Goal: Information Seeking & Learning: Learn about a topic

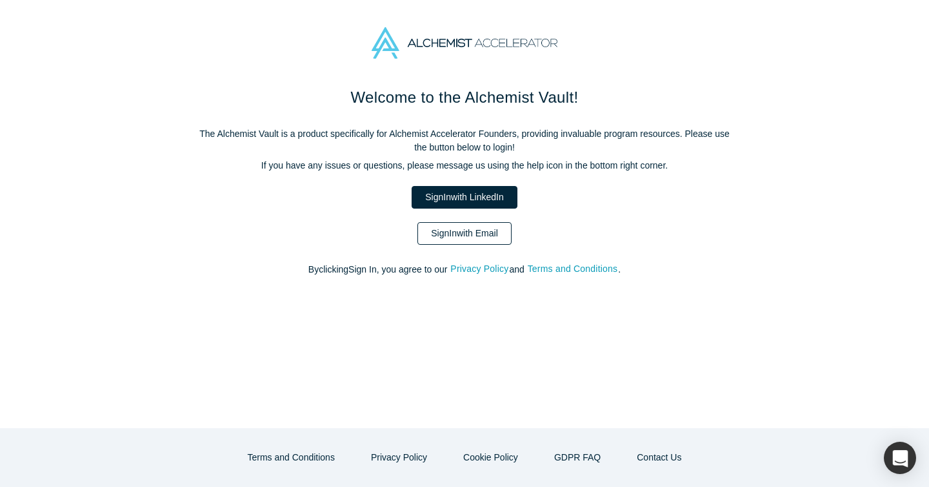
drag, startPoint x: 0, startPoint y: 0, endPoint x: 485, endPoint y: 230, distance: 536.5
click at [485, 230] on link "Sign In with Email" at bounding box center [465, 233] width 94 height 23
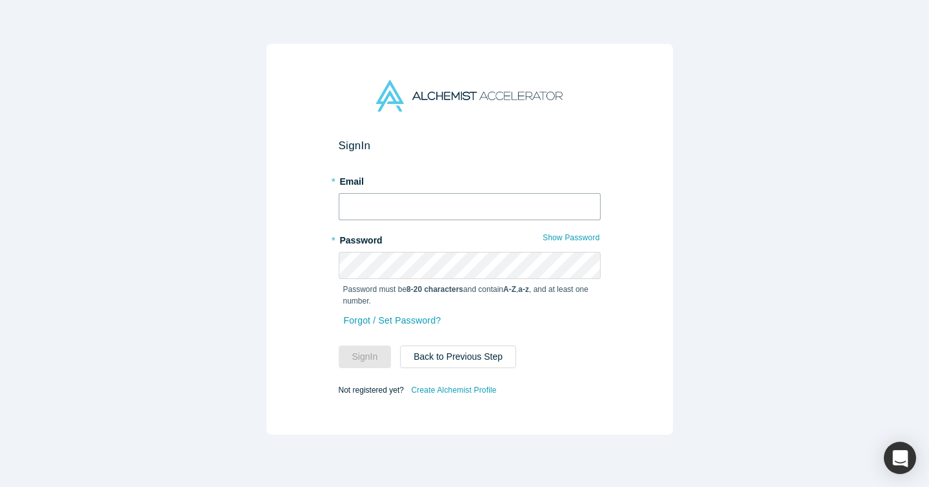
click at [467, 208] on input "text" at bounding box center [470, 206] width 262 height 27
type input "[EMAIL_ADDRESS][DOMAIN_NAME]"
click at [339, 345] on button "Sign In" at bounding box center [365, 356] width 53 height 23
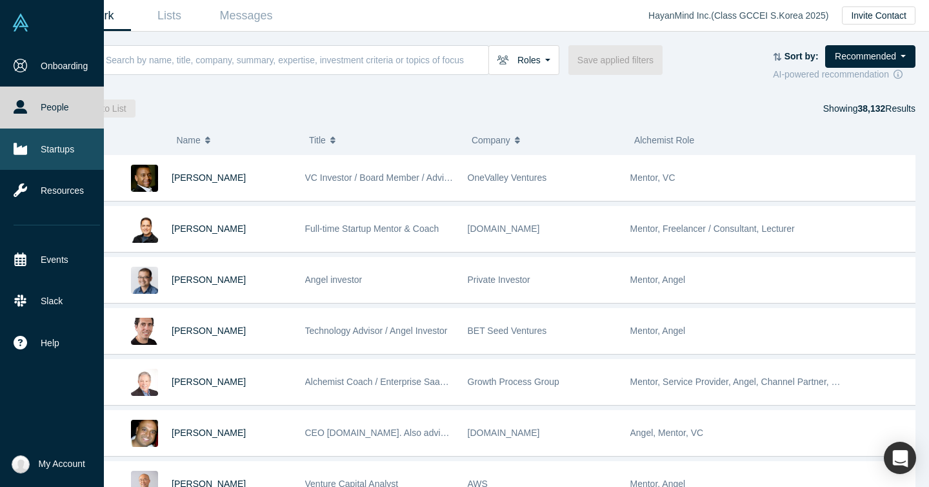
click at [70, 152] on link "Startups" at bounding box center [57, 148] width 114 height 41
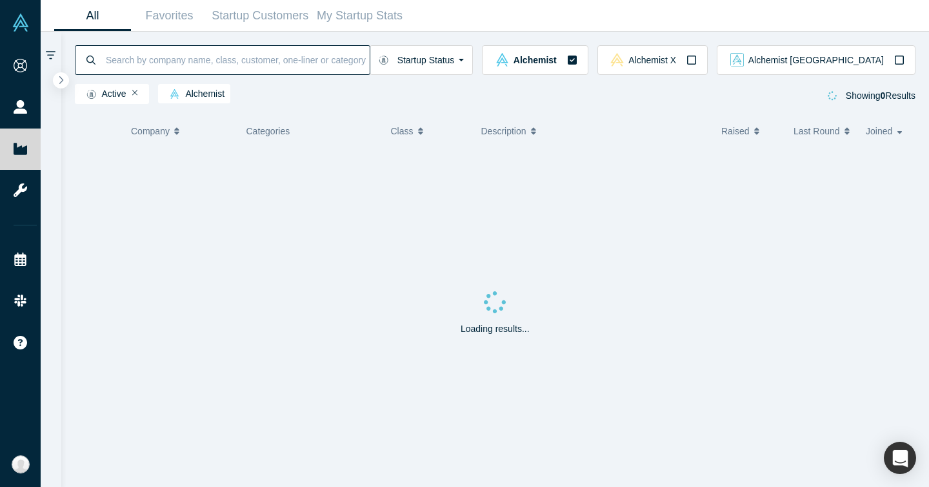
click at [160, 67] on input at bounding box center [237, 60] width 265 height 30
type input "e"
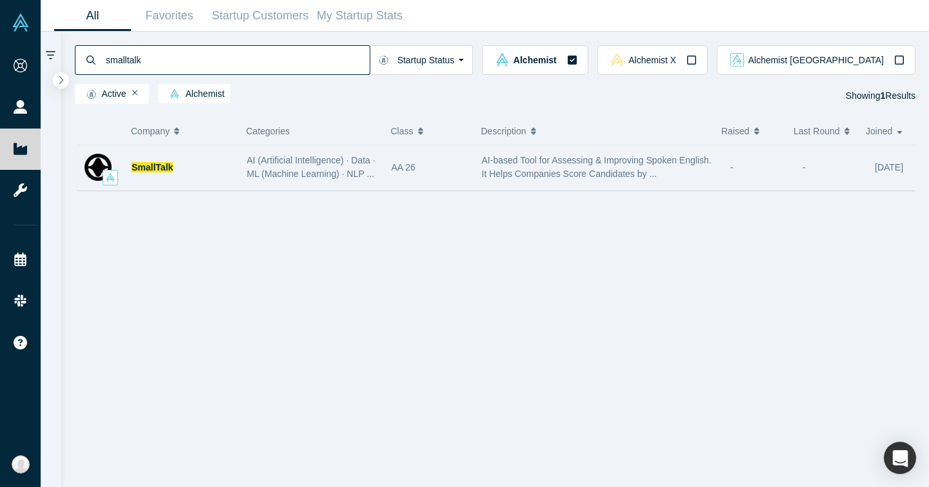
click at [178, 163] on div "SmallTalk" at bounding box center [183, 167] width 102 height 45
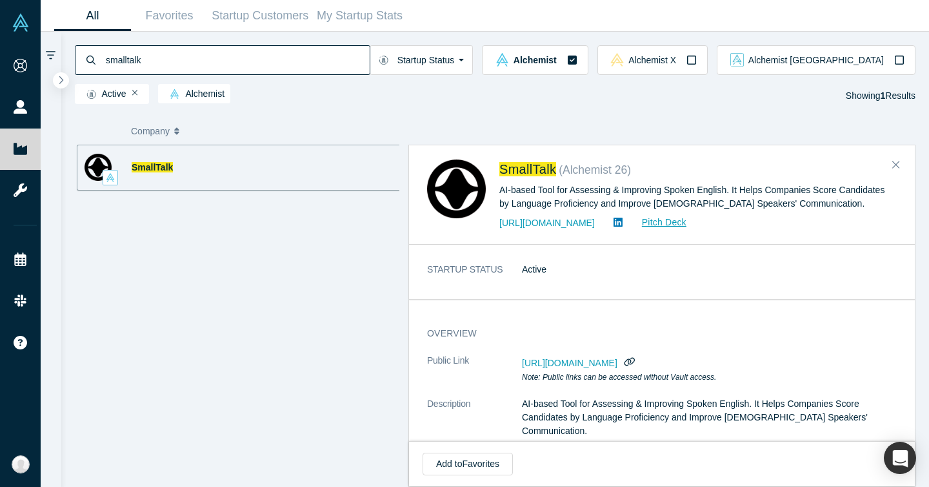
click at [312, 61] on input "smalltalk" at bounding box center [237, 60] width 265 height 30
paste input "[URL]"
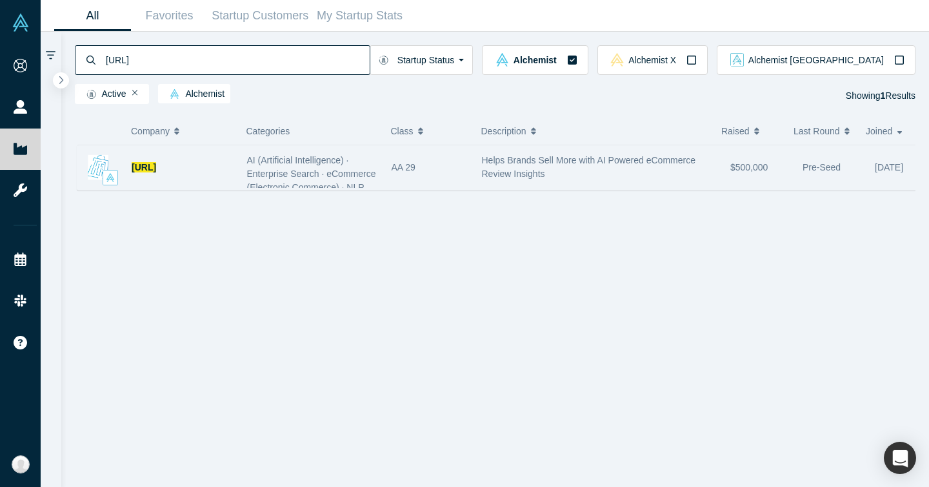
click at [292, 150] on div "AI (Artificial Intelligence) · Enterprise Search · eCommerce (Electronic Commer…" at bounding box center [312, 167] width 145 height 41
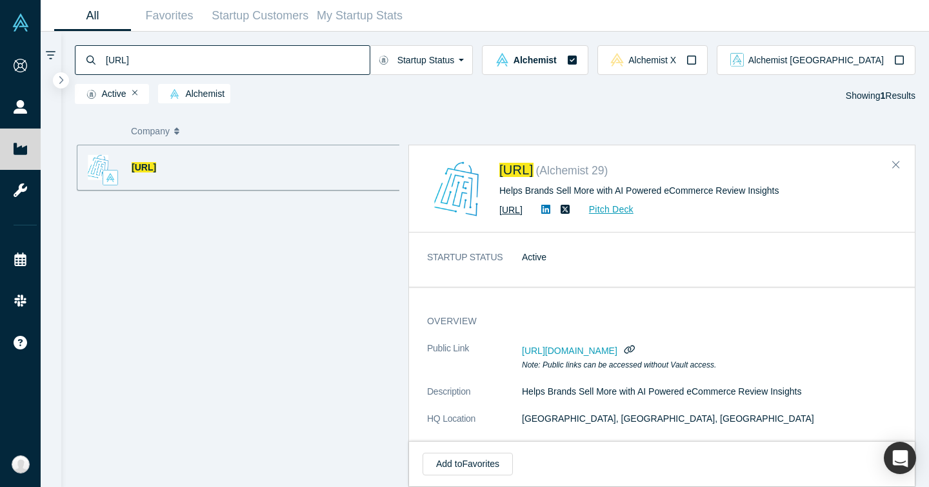
click at [523, 214] on link "[URL]" at bounding box center [511, 210] width 23 height 10
click at [229, 65] on input "[URL]" at bounding box center [237, 60] width 265 height 30
paste input "UserLove"
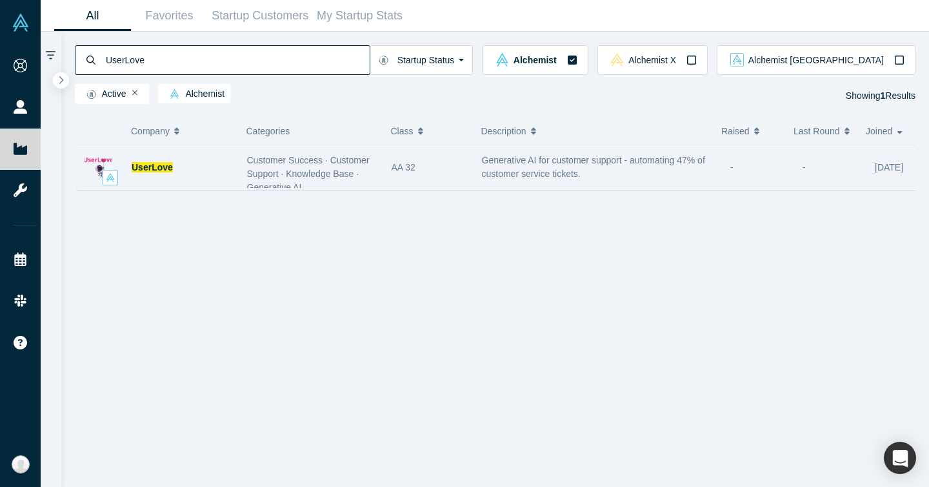
click at [225, 166] on div "UserLove" at bounding box center [183, 167] width 102 height 45
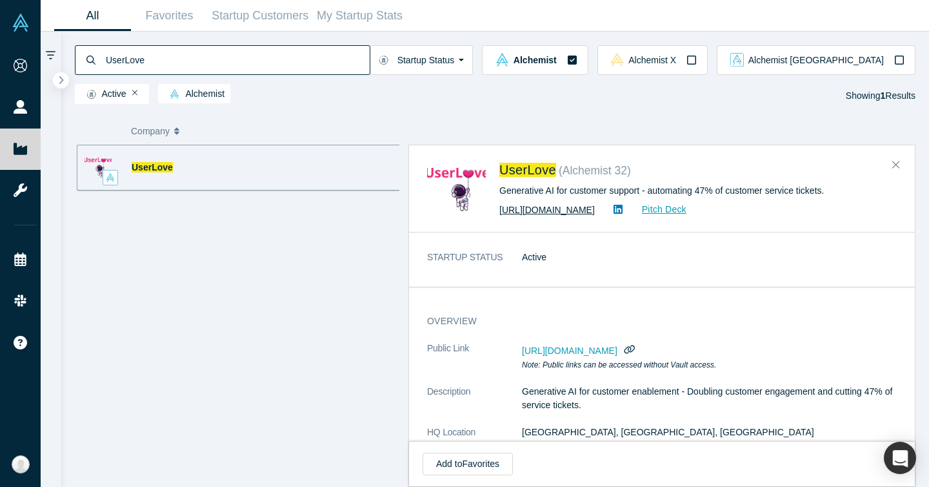
click at [507, 208] on link "[URL][DOMAIN_NAME]" at bounding box center [548, 210] width 96 height 10
click at [623, 205] on icon at bounding box center [618, 209] width 9 height 9
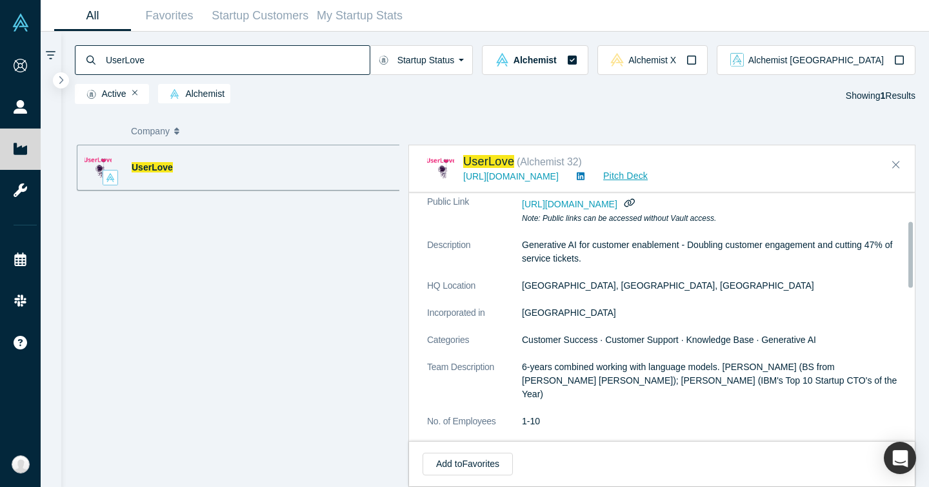
scroll to position [107, 0]
click at [658, 307] on dd "[GEOGRAPHIC_DATA]" at bounding box center [714, 312] width 385 height 14
click at [276, 59] on input "UserLove" at bounding box center [237, 60] width 265 height 30
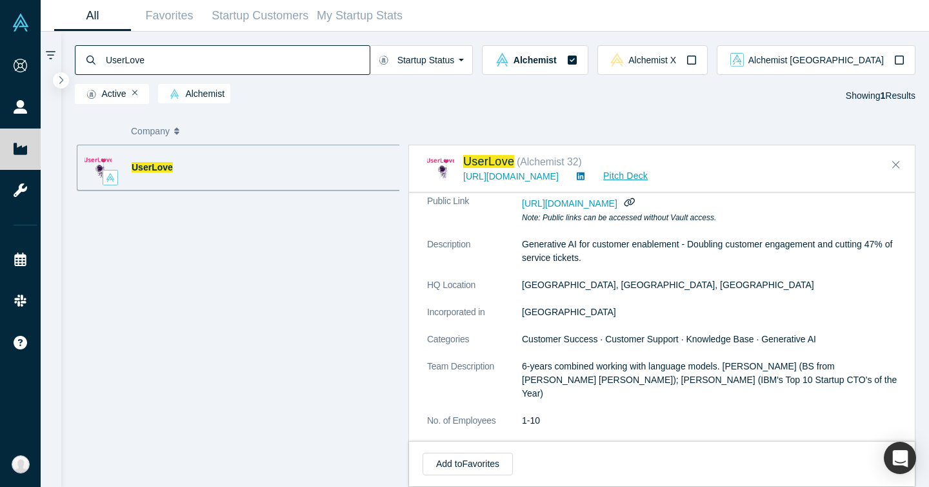
paste input "Back4app"
type input "Back4app"
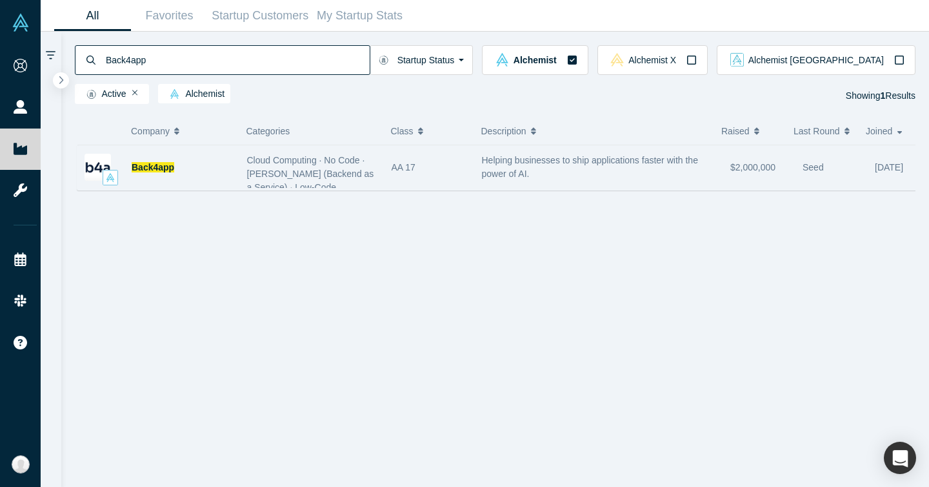
click at [336, 179] on span "Cloud Computing · No Code · [PERSON_NAME] (Backend as a Service) · Low-Code" at bounding box center [310, 173] width 127 height 37
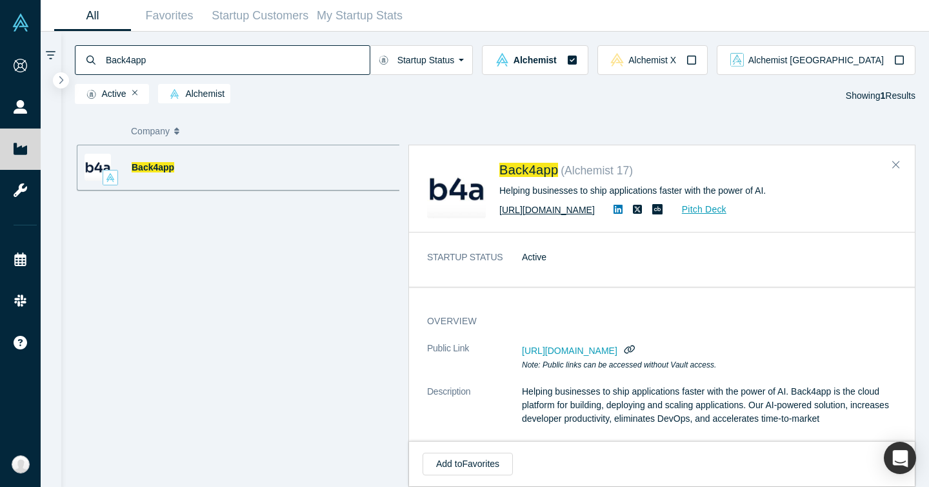
click at [551, 208] on link "[URL][DOMAIN_NAME]" at bounding box center [548, 210] width 96 height 10
